Goal: Task Accomplishment & Management: Use online tool/utility

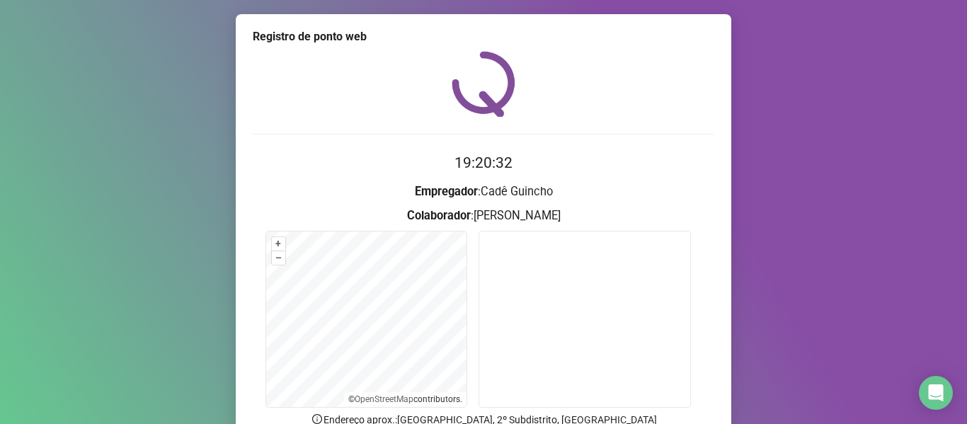
scroll to position [129, 0]
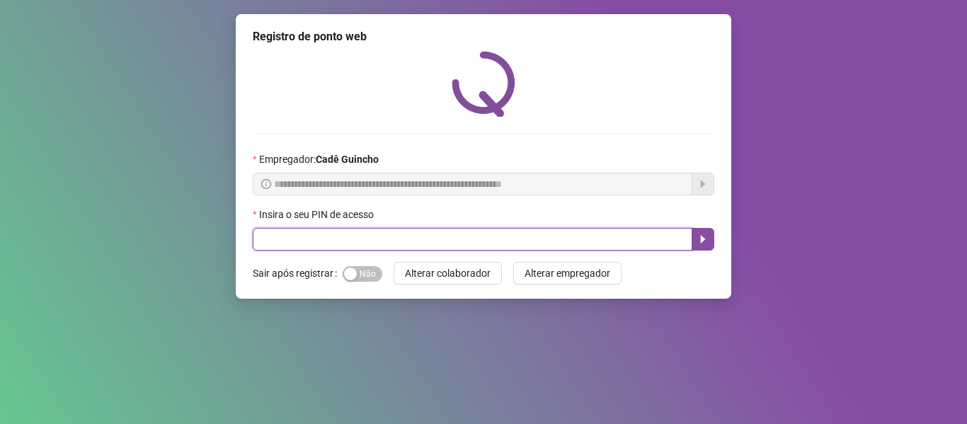
click at [302, 241] on input "text" at bounding box center [472, 239] width 439 height 23
type input "*****"
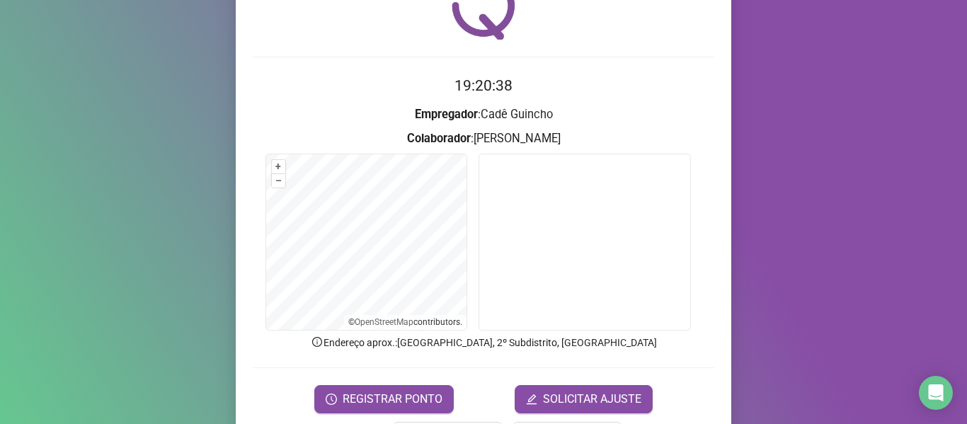
scroll to position [129, 0]
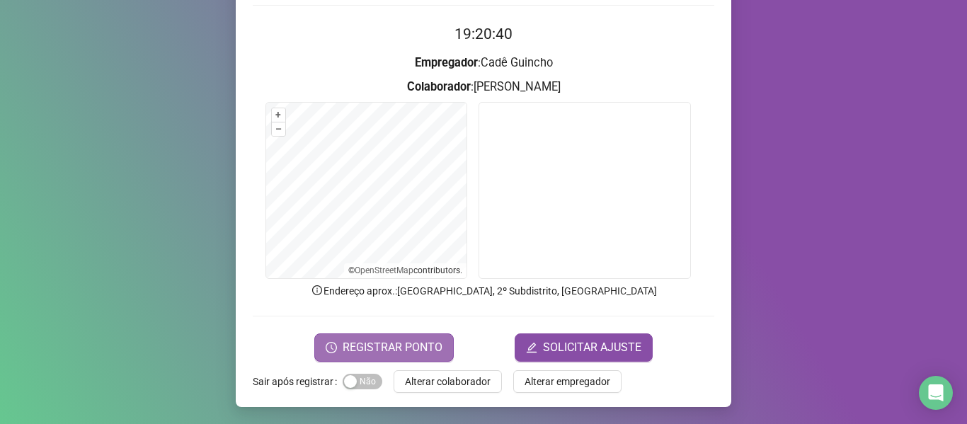
click at [370, 342] on span "REGISTRAR PONTO" at bounding box center [393, 347] width 100 height 17
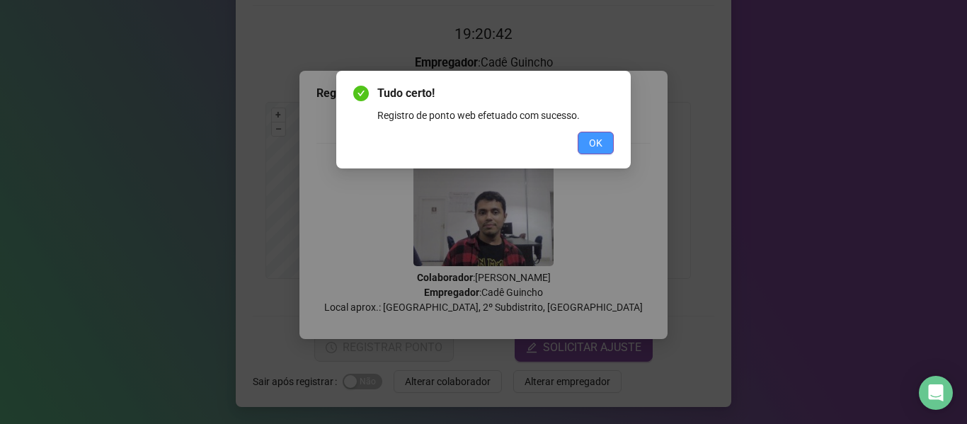
click at [592, 141] on span "OK" at bounding box center [595, 143] width 13 height 16
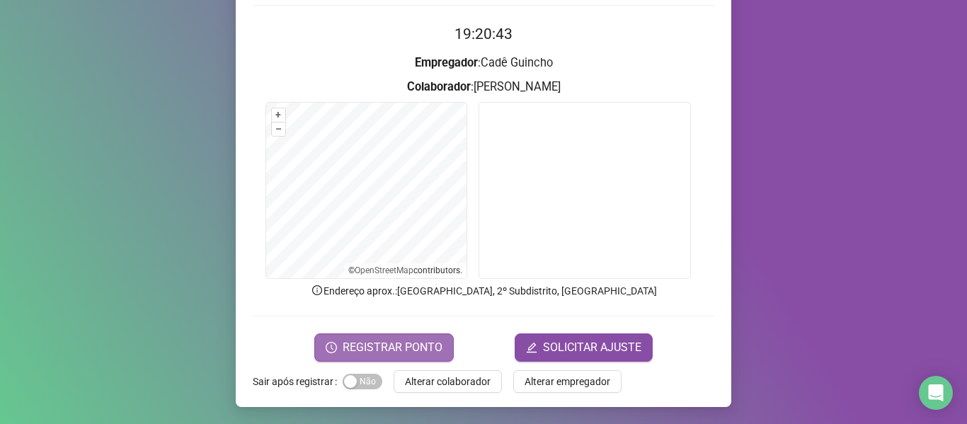
click at [376, 340] on span "REGISTRAR PONTO" at bounding box center [393, 347] width 100 height 17
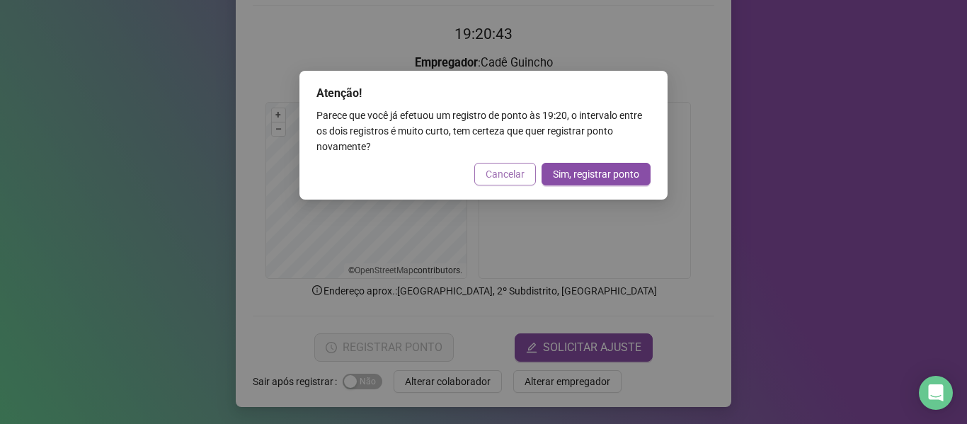
click at [493, 173] on span "Cancelar" at bounding box center [504, 174] width 39 height 16
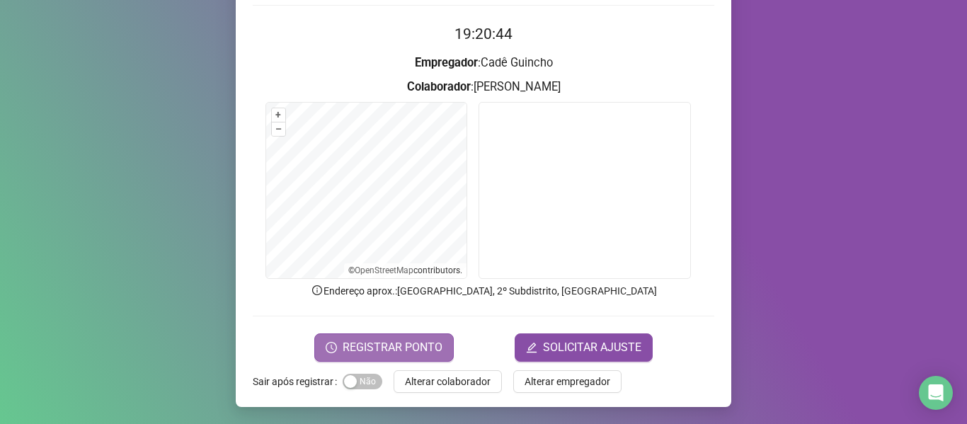
click at [389, 349] on span "REGISTRAR PONTO" at bounding box center [393, 347] width 100 height 17
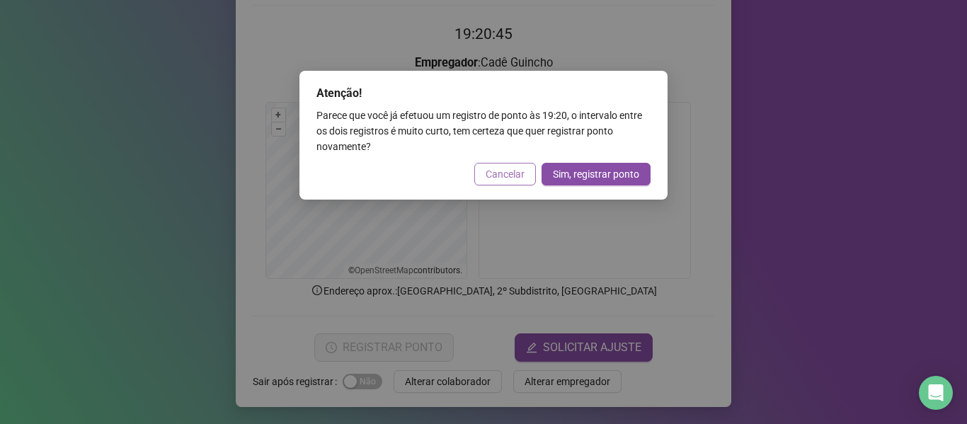
click at [495, 173] on span "Cancelar" at bounding box center [504, 174] width 39 height 16
